Goal: Check status: Check status

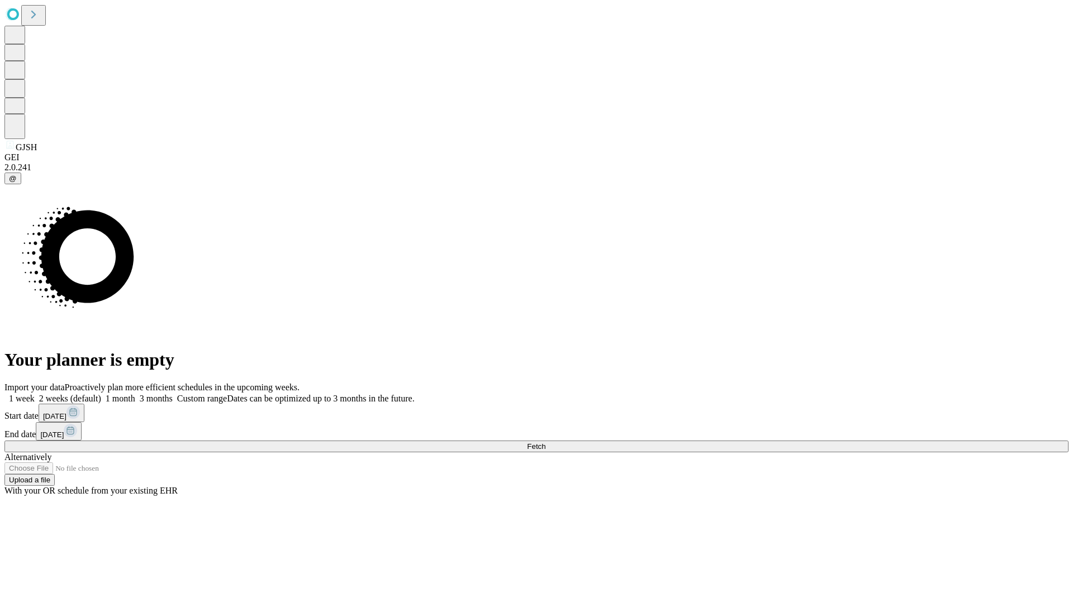
click at [545, 443] on span "Fetch" at bounding box center [536, 447] width 18 height 8
